Goal: Navigation & Orientation: Find specific page/section

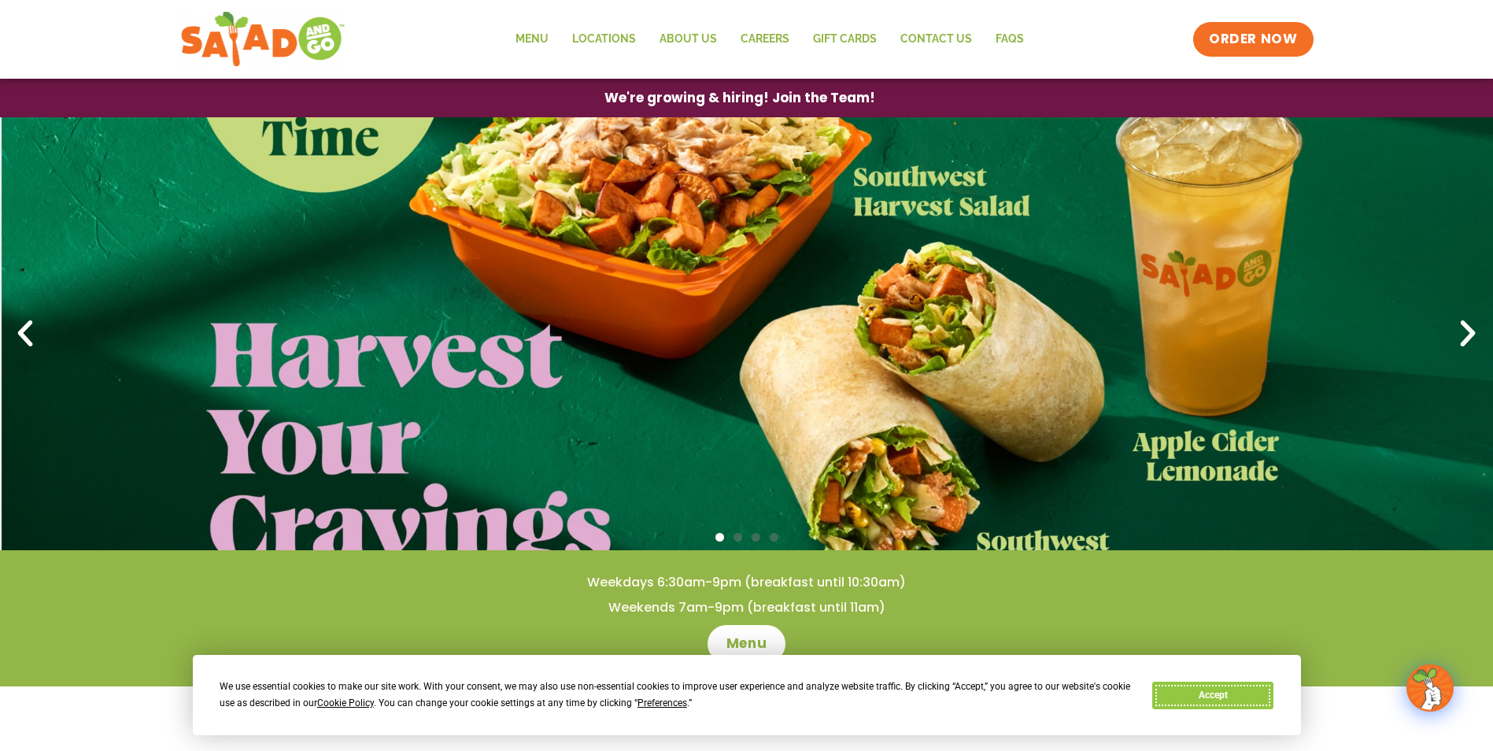
click at [1210, 694] on button "Accept" at bounding box center [1213, 696] width 121 height 28
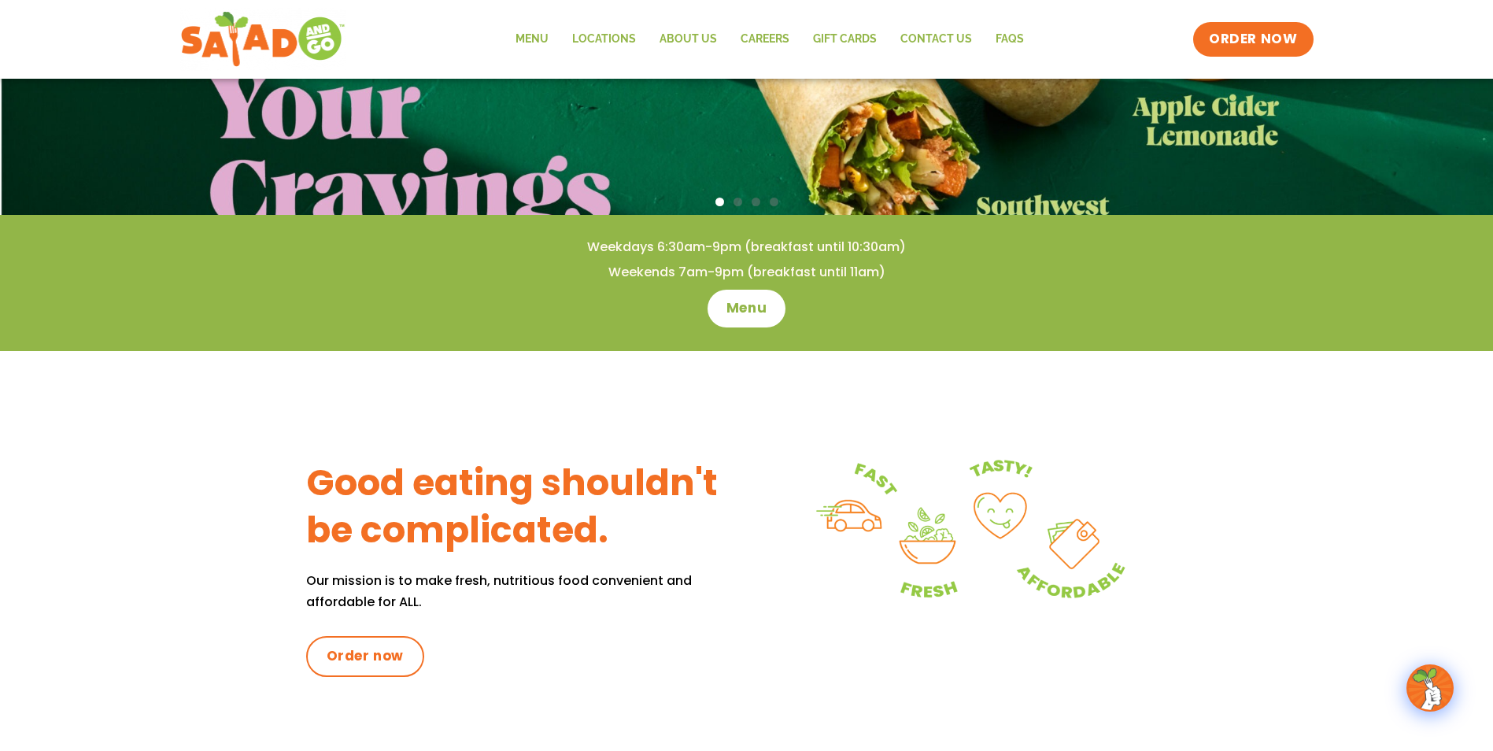
scroll to position [394, 0]
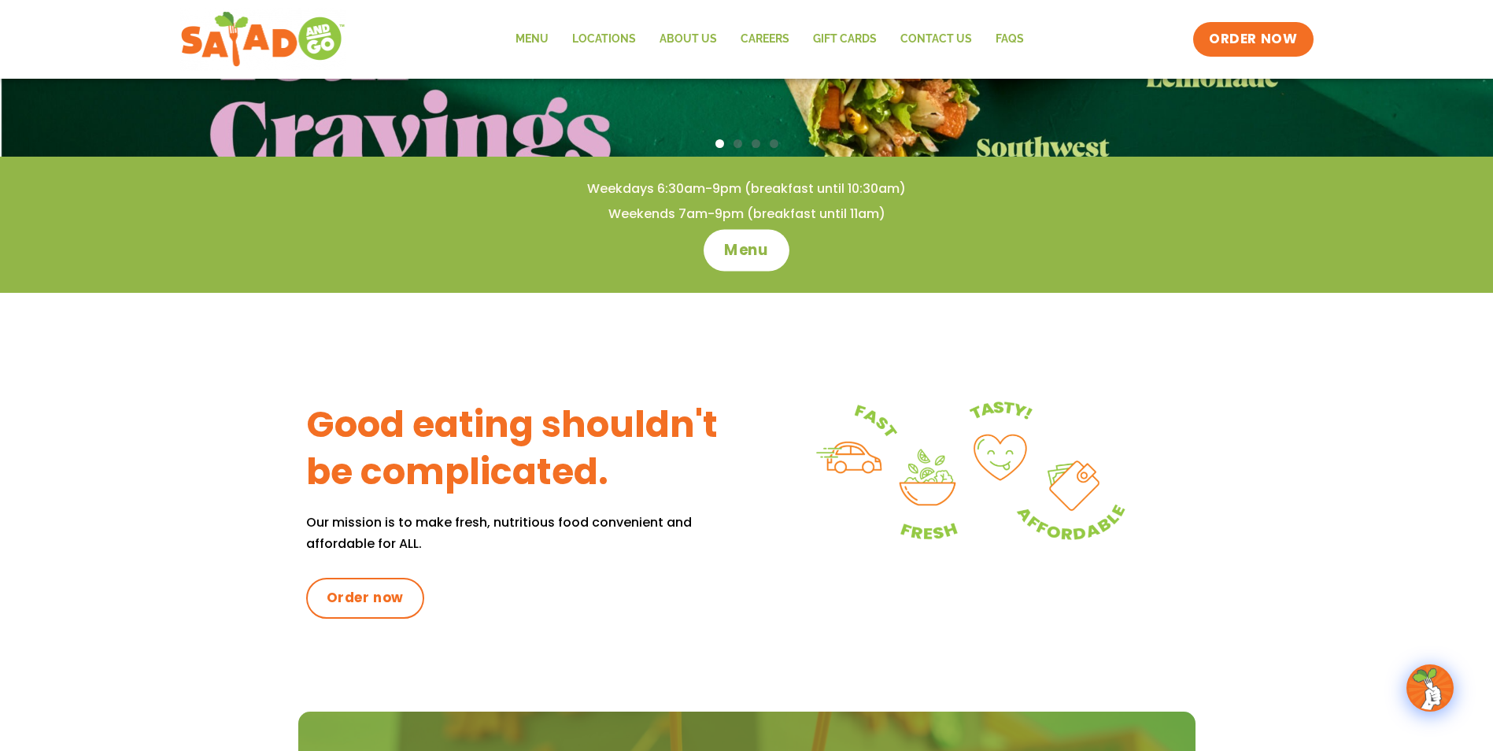
click at [737, 252] on span "Menu" at bounding box center [746, 250] width 45 height 20
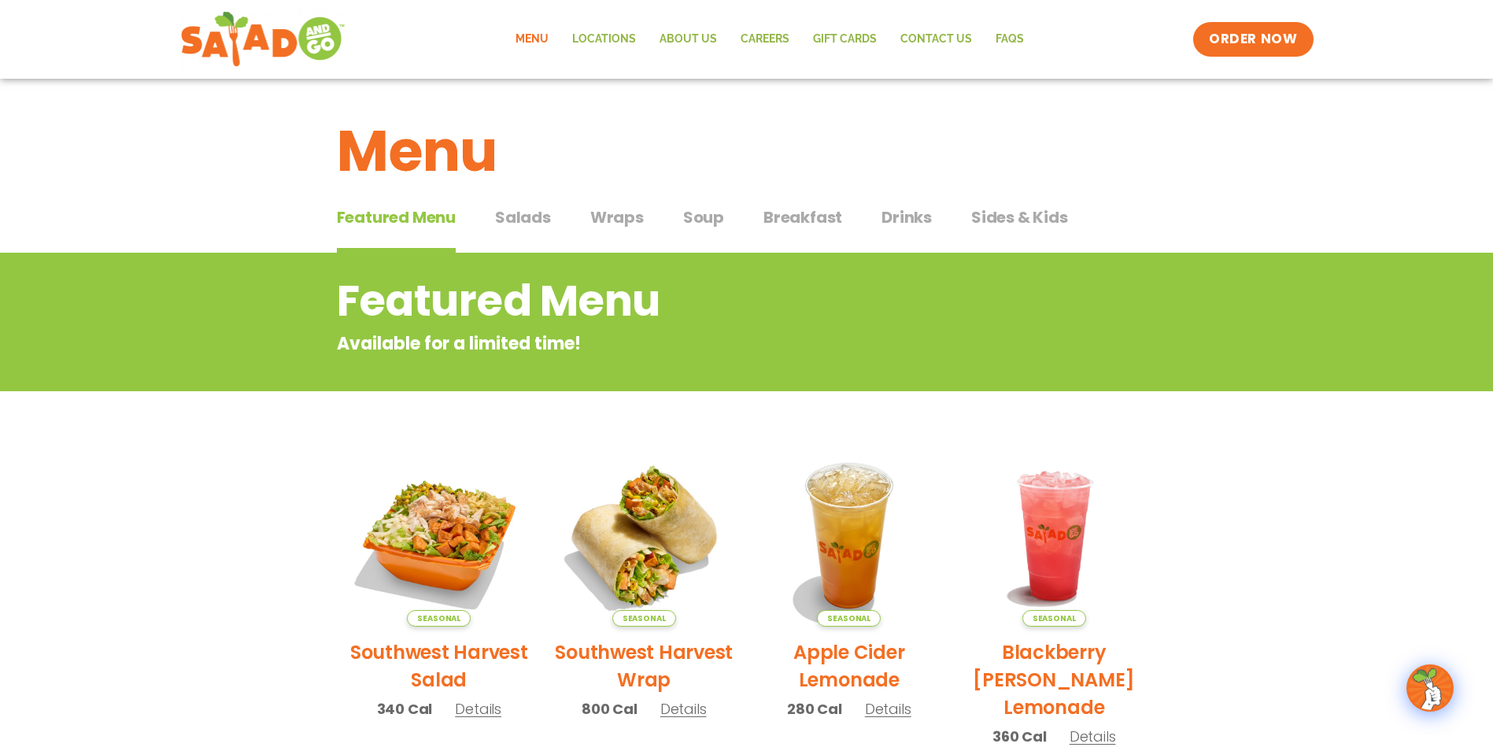
click at [538, 220] on span "Salads" at bounding box center [523, 217] width 56 height 24
